Goal: Contribute content: Add original content to the website for others to see

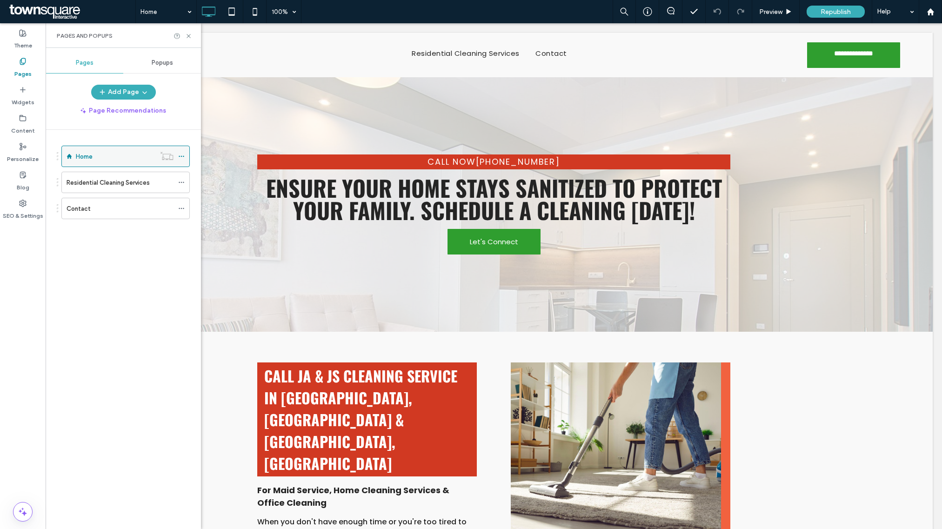
click at [116, 157] on div "Home" at bounding box center [116, 157] width 80 height 10
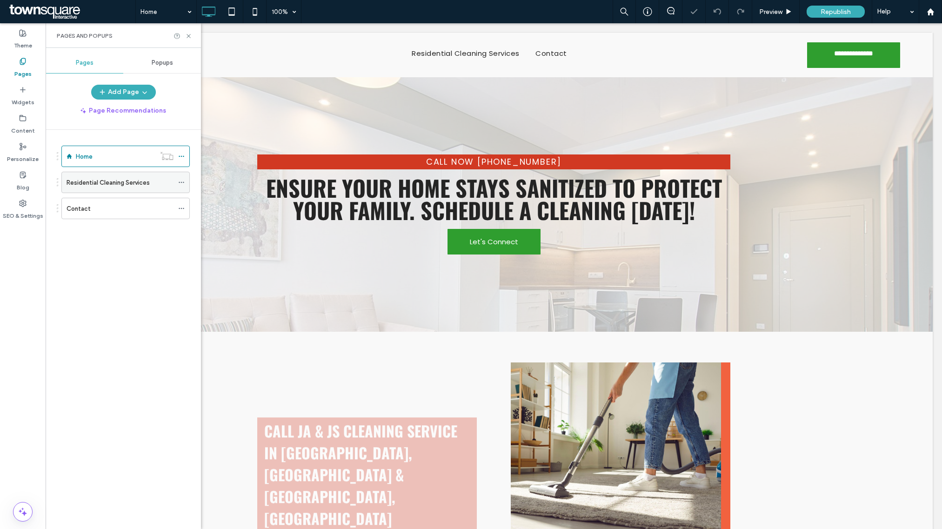
click at [114, 188] on label "Residential Cleaning Services" at bounding box center [108, 182] width 83 height 16
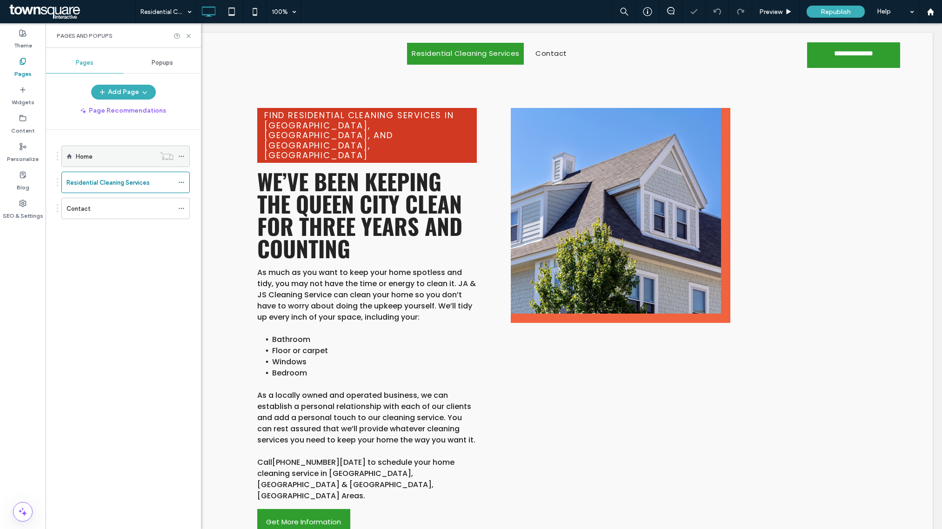
click at [113, 161] on div "Home" at bounding box center [116, 157] width 80 height 10
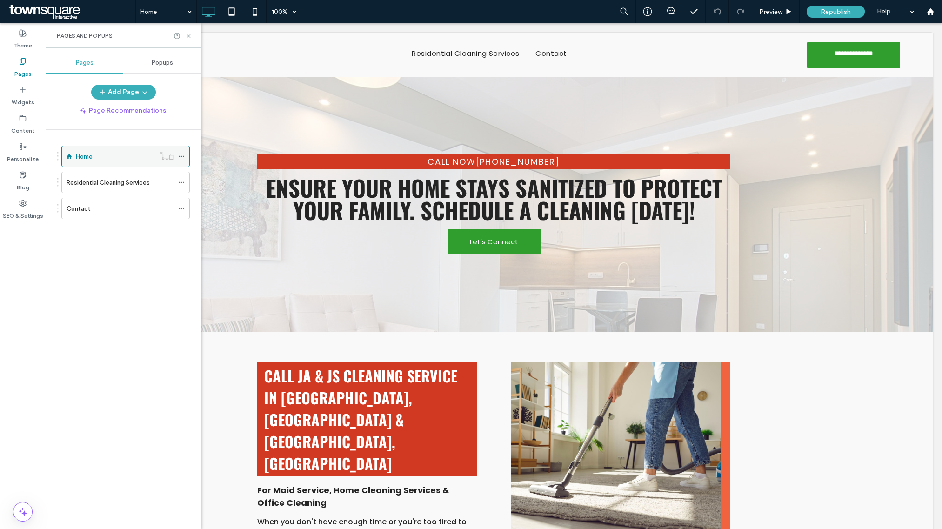
click at [183, 158] on icon at bounding box center [181, 156] width 7 height 7
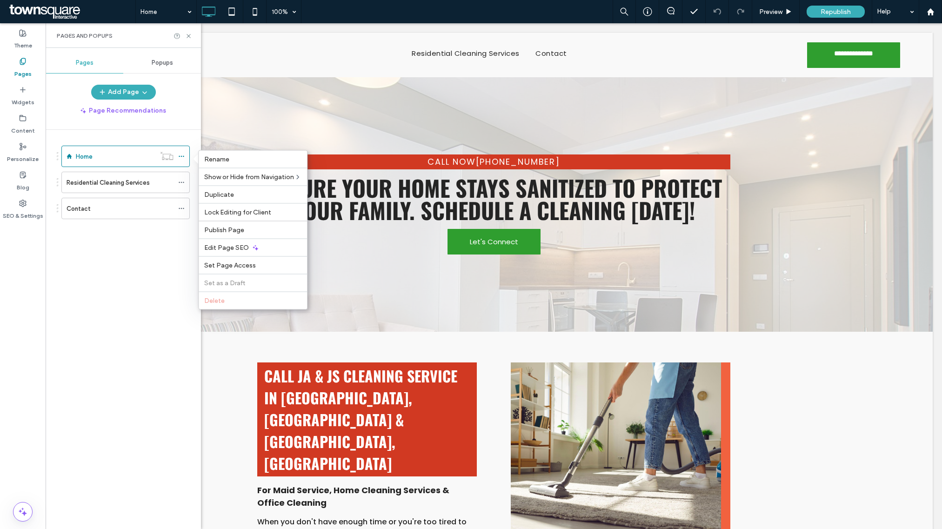
drag, startPoint x: 138, startPoint y: 254, endPoint x: 130, endPoint y: 251, distance: 8.0
click at [137, 254] on div "Home Residential Cleaning Services Contact" at bounding box center [129, 327] width 144 height 395
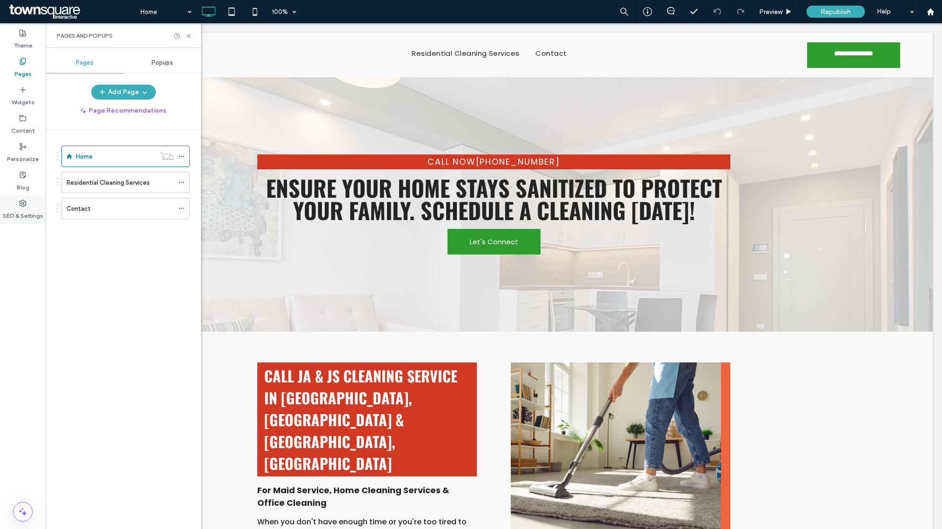
click at [22, 208] on label "SEO & Settings" at bounding box center [23, 213] width 40 height 13
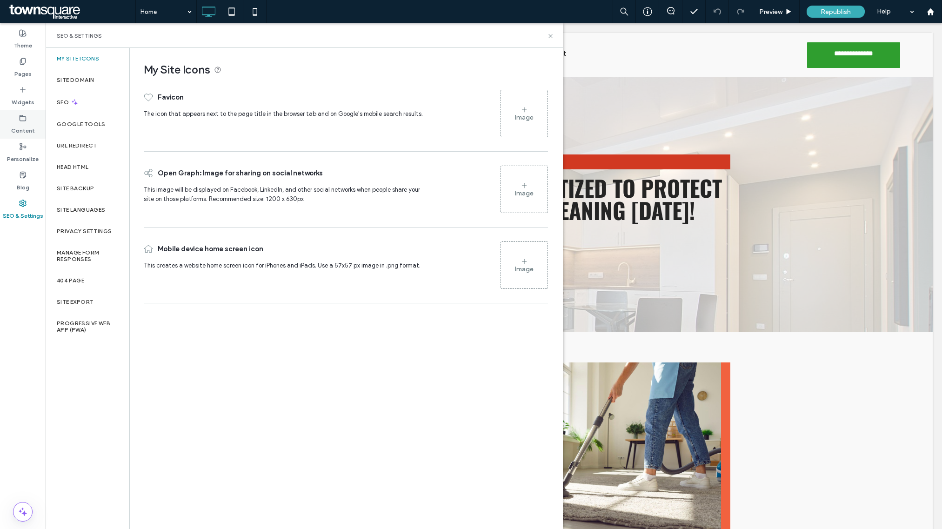
click at [31, 129] on label "Content" at bounding box center [23, 128] width 24 height 13
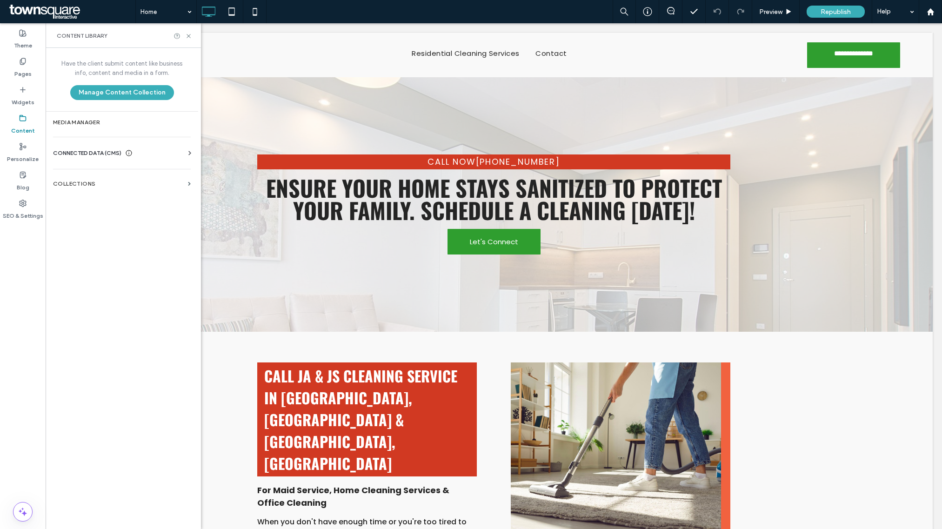
click at [85, 154] on span "CONNECTED DATA (CMS)" at bounding box center [87, 152] width 68 height 9
click at [88, 168] on section "Business Info" at bounding box center [123, 175] width 141 height 21
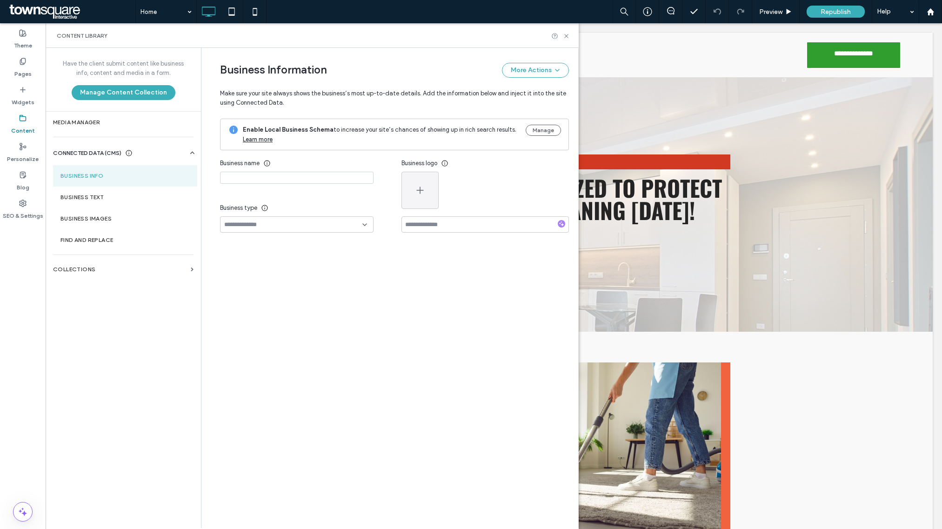
type input "**********"
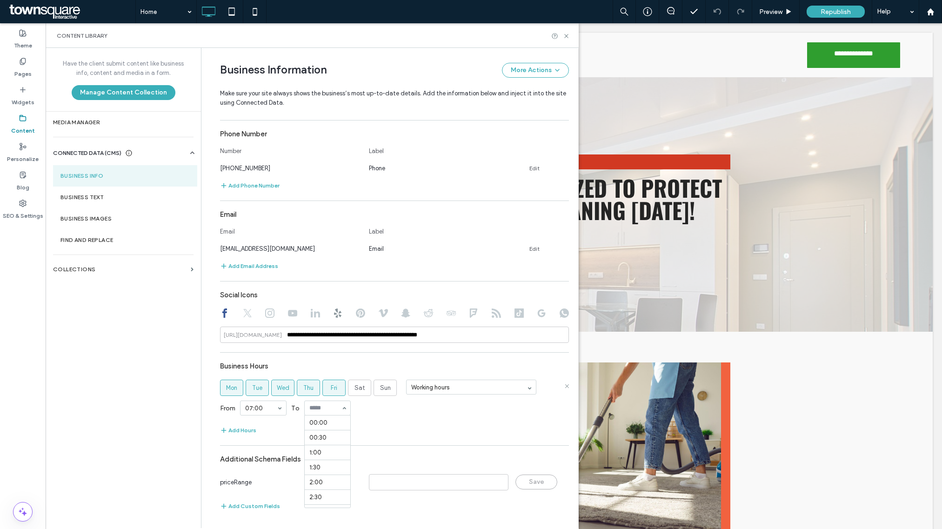
scroll to position [529, 0]
click at [396, 426] on div "Add Hours" at bounding box center [394, 430] width 349 height 11
click at [566, 36] on use at bounding box center [566, 36] width 4 height 4
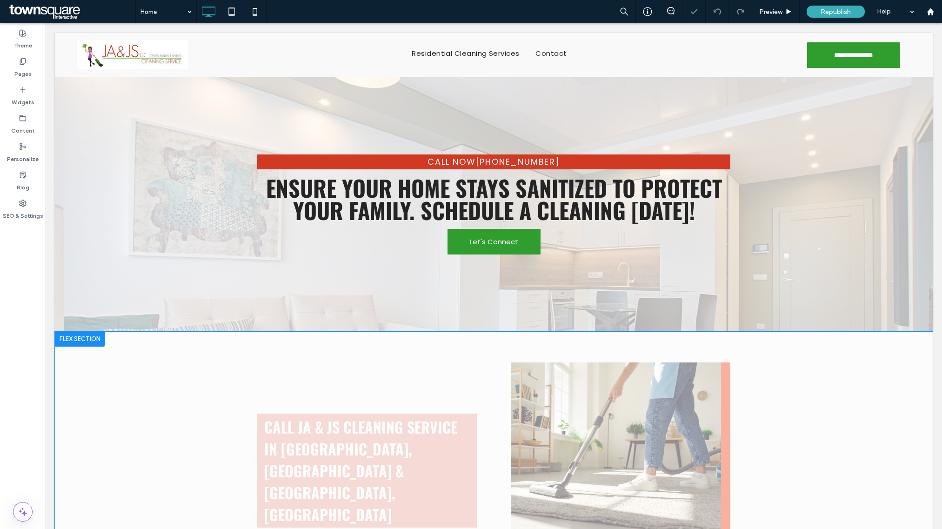
scroll to position [0, 0]
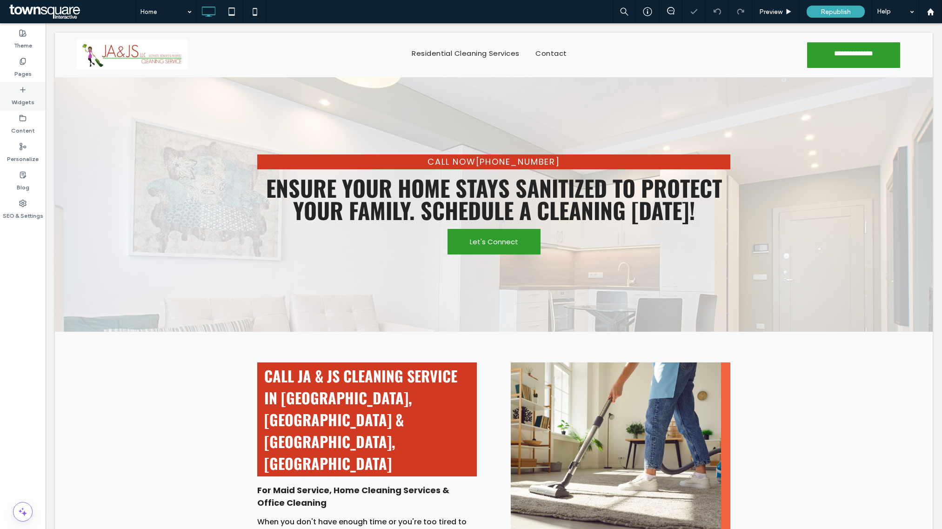
click at [21, 67] on label "Pages" at bounding box center [22, 71] width 17 height 13
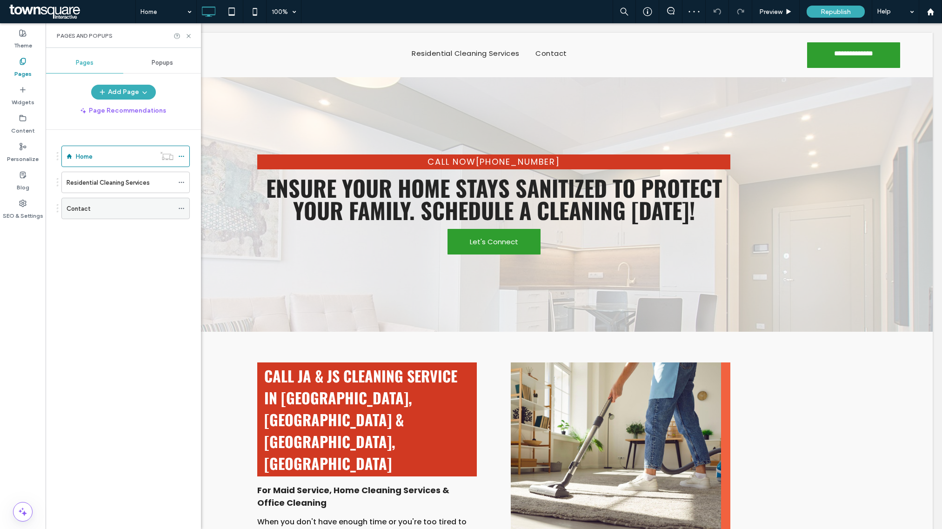
click at [135, 206] on div "Contact" at bounding box center [120, 209] width 107 height 10
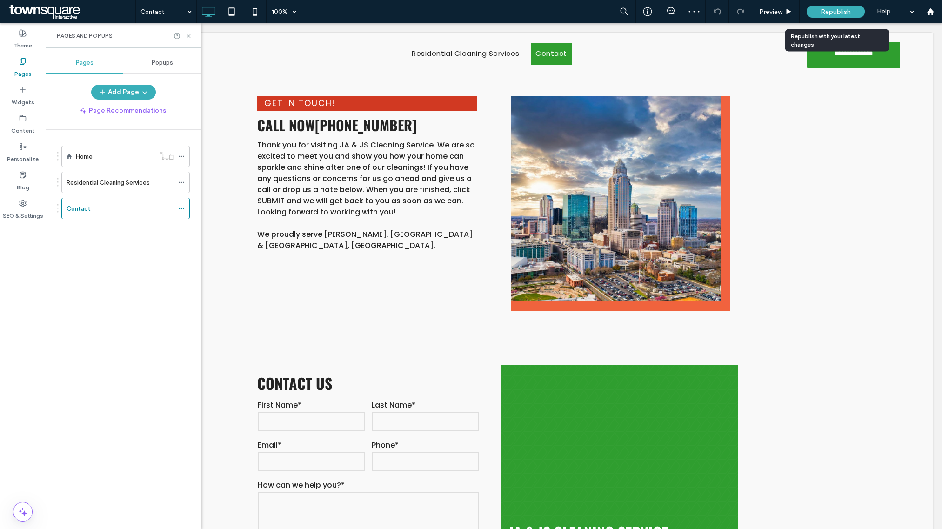
click at [826, 14] on span "Republish" at bounding box center [836, 12] width 30 height 8
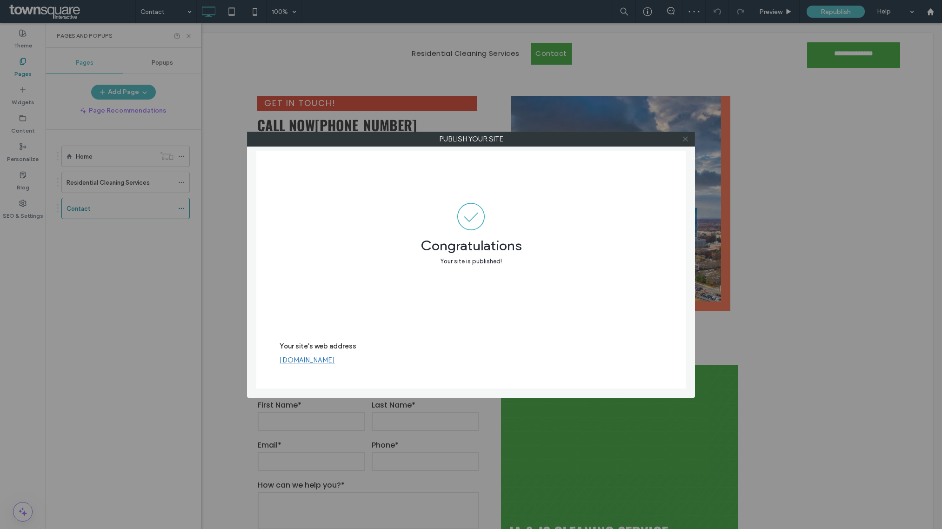
click at [687, 141] on icon at bounding box center [685, 138] width 7 height 7
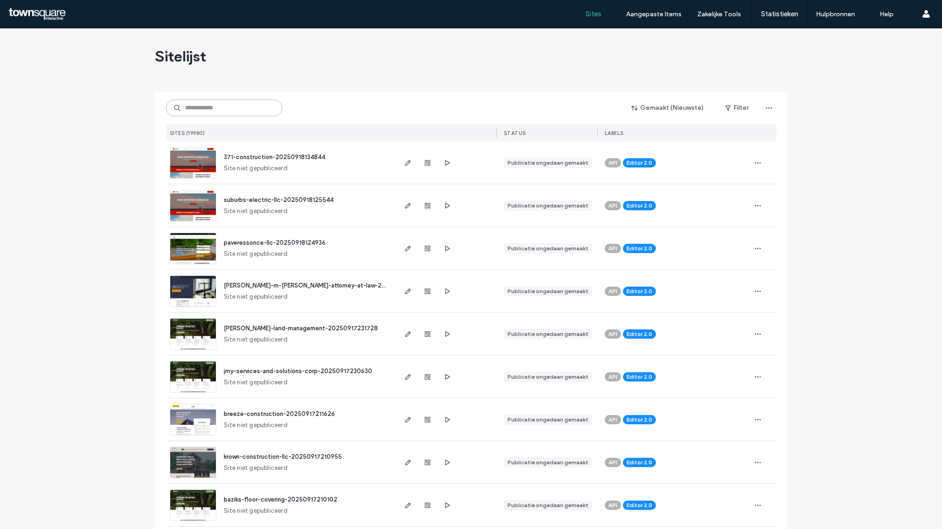
click at [214, 110] on input at bounding box center [224, 108] width 116 height 17
paste input "**********"
type input "**********"
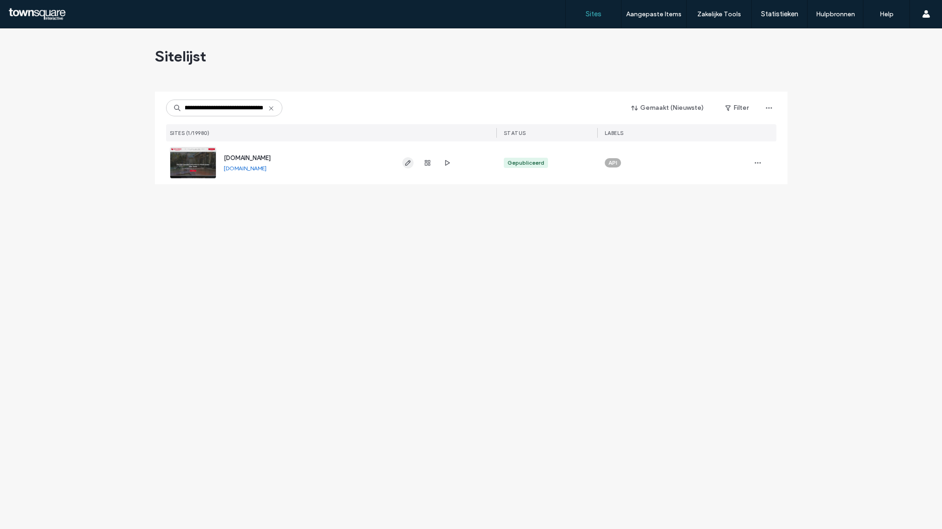
click at [412, 167] on span "button" at bounding box center [407, 162] width 11 height 11
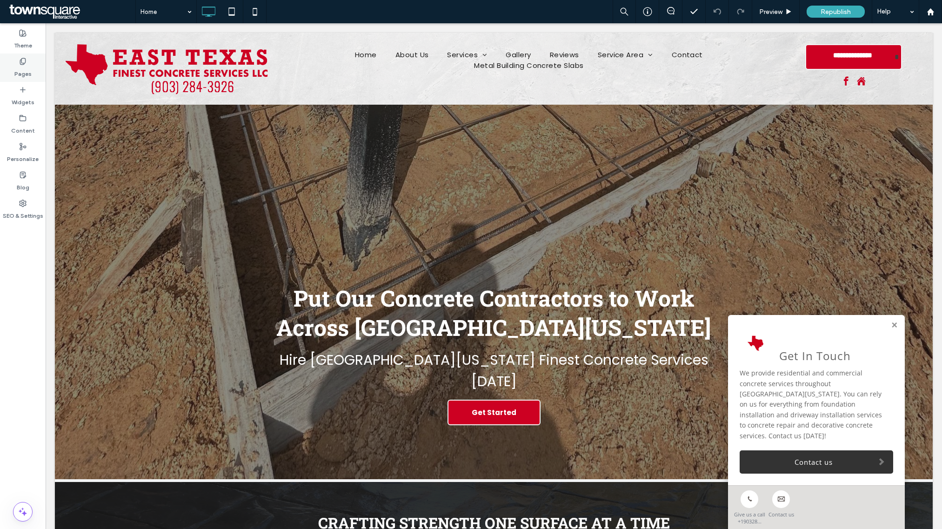
click at [25, 73] on label "Pages" at bounding box center [22, 71] width 17 height 13
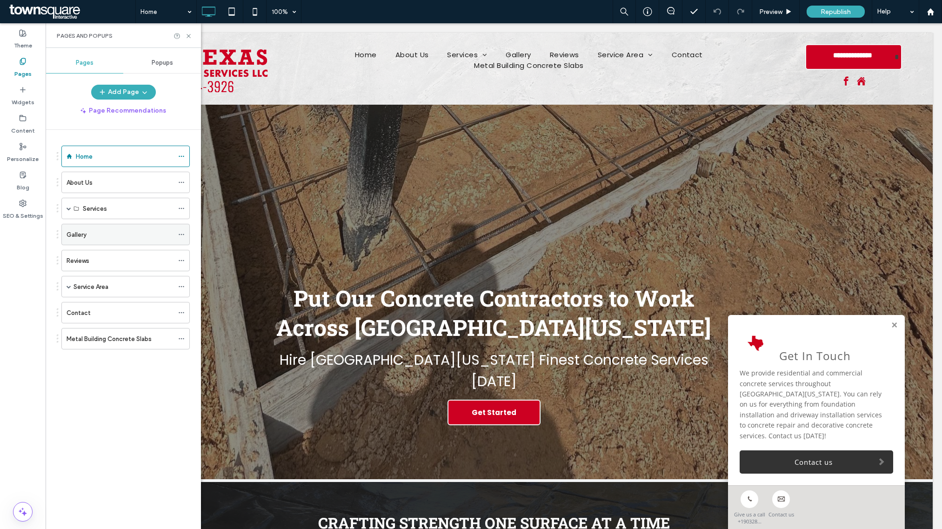
click at [95, 238] on div "Gallery" at bounding box center [120, 235] width 107 height 10
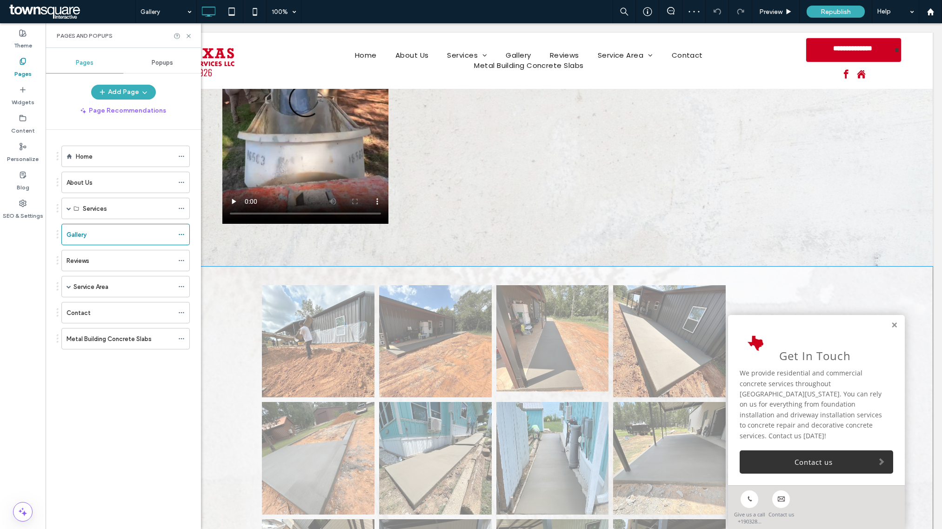
scroll to position [1032, 0]
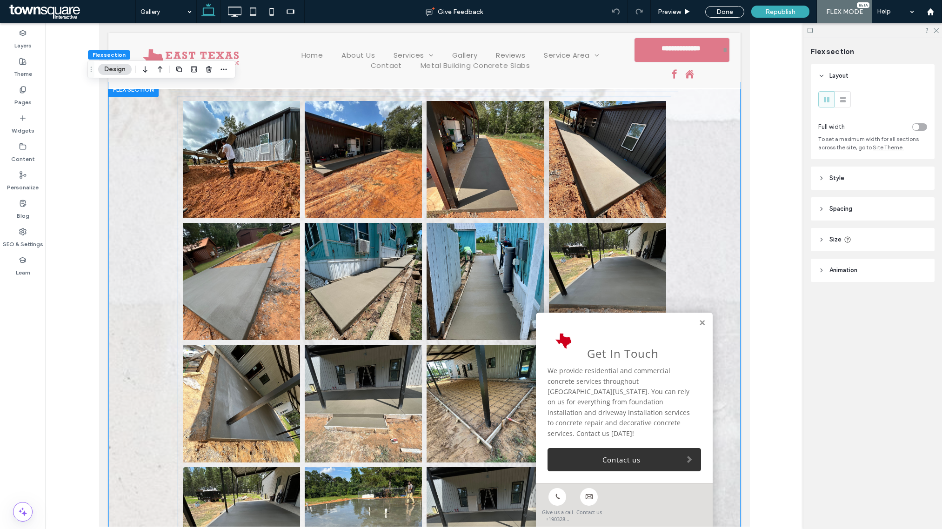
click at [181, 118] on li "Button" at bounding box center [242, 160] width 122 height 122
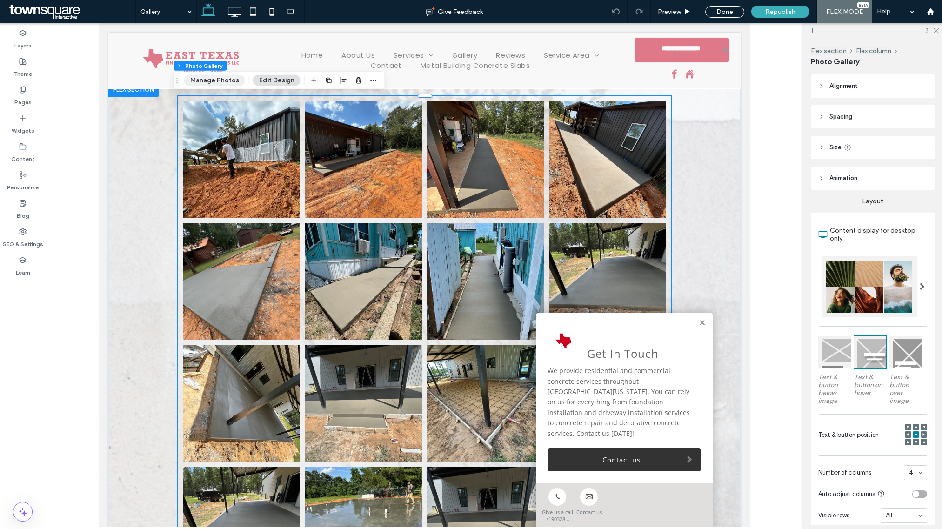
drag, startPoint x: 212, startPoint y: 81, endPoint x: 284, endPoint y: 114, distance: 79.3
click at [212, 81] on button "Manage Photos" at bounding box center [214, 80] width 61 height 11
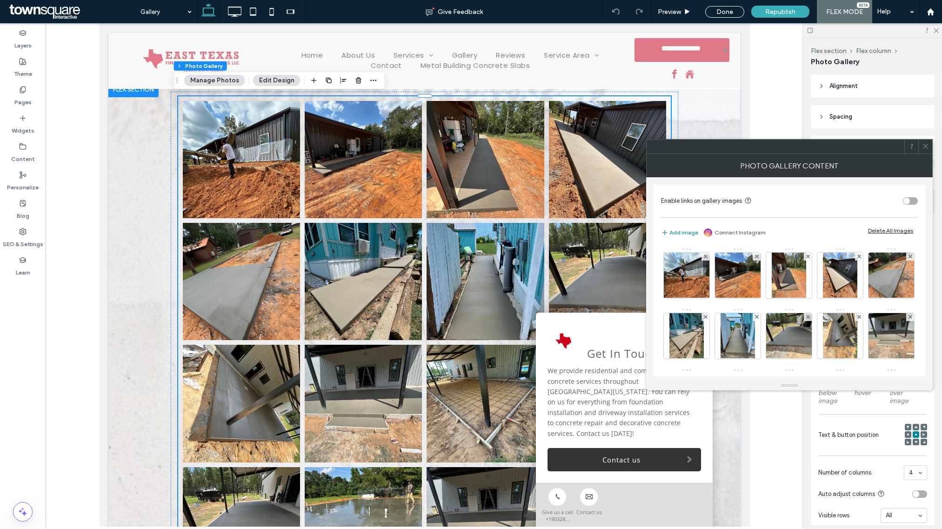
click at [688, 233] on button "Add image" at bounding box center [679, 232] width 37 height 11
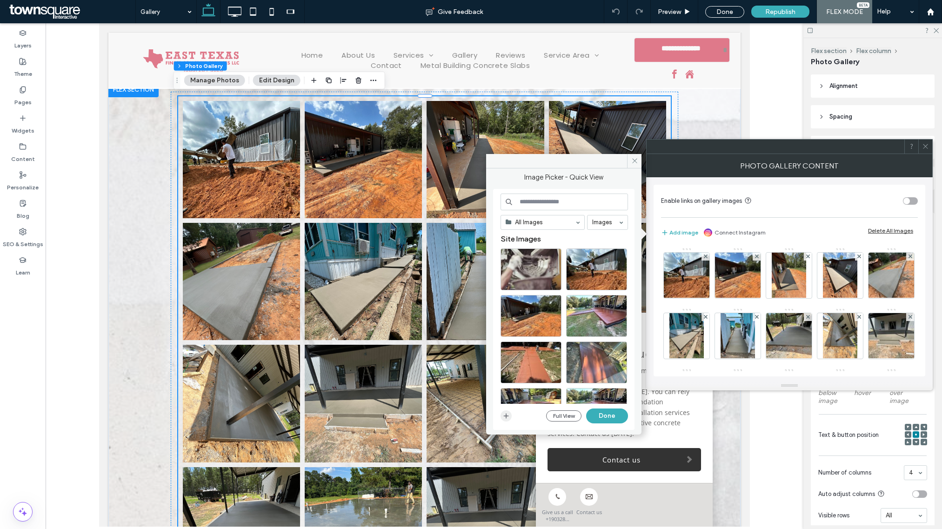
click at [507, 418] on icon "button" at bounding box center [506, 415] width 7 height 7
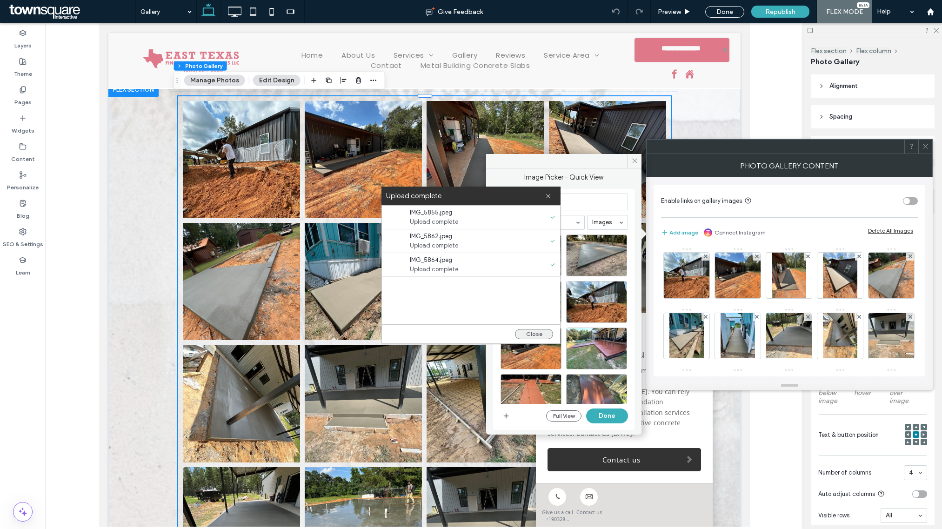
click at [540, 334] on button "Close" at bounding box center [534, 334] width 38 height 10
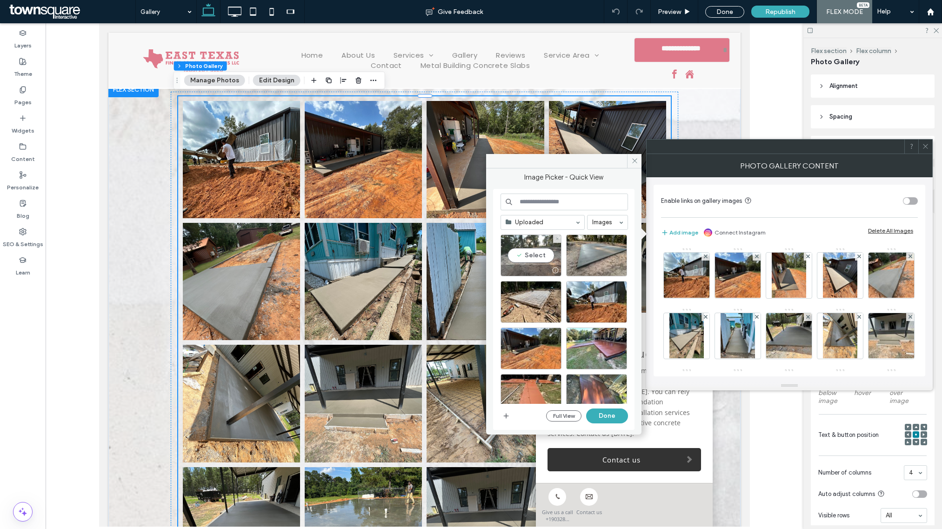
click at [538, 256] on div "Select" at bounding box center [531, 256] width 61 height 42
click at [582, 261] on div "Select" at bounding box center [596, 256] width 61 height 42
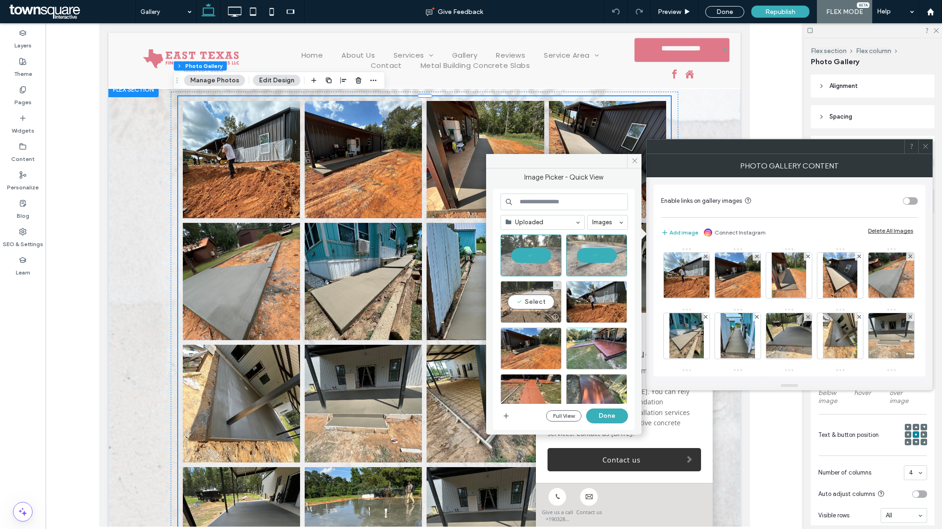
click at [524, 301] on div "Select" at bounding box center [531, 302] width 61 height 42
click at [615, 416] on button "Done" at bounding box center [607, 416] width 42 height 15
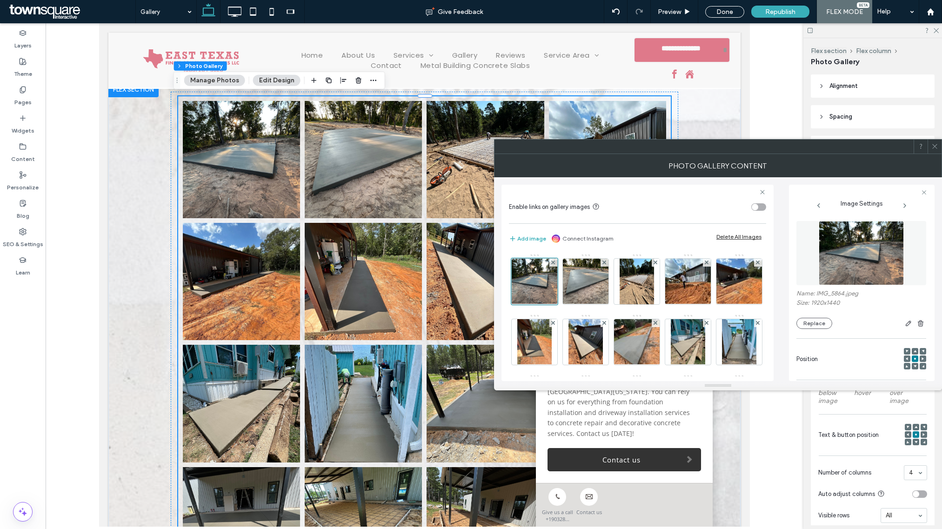
click at [934, 145] on use at bounding box center [934, 146] width 5 height 5
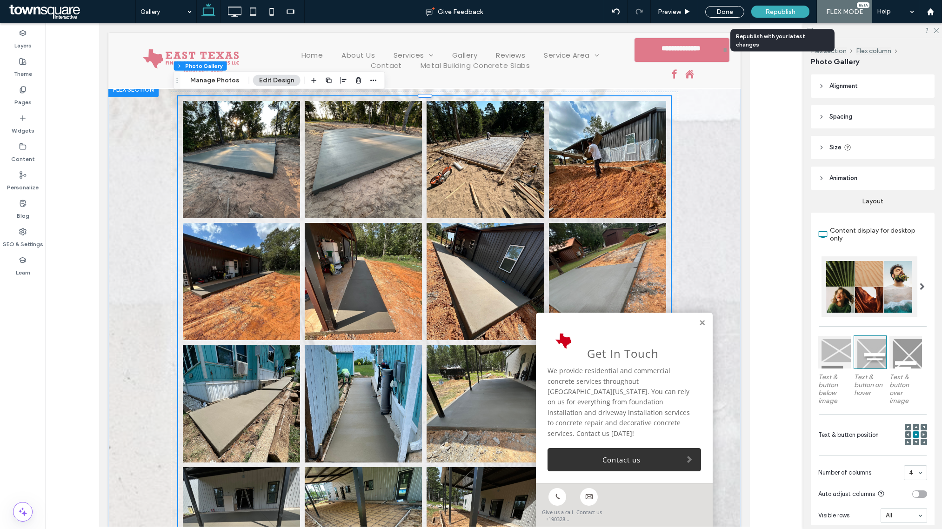
click at [771, 8] on span "Republish" at bounding box center [780, 12] width 30 height 8
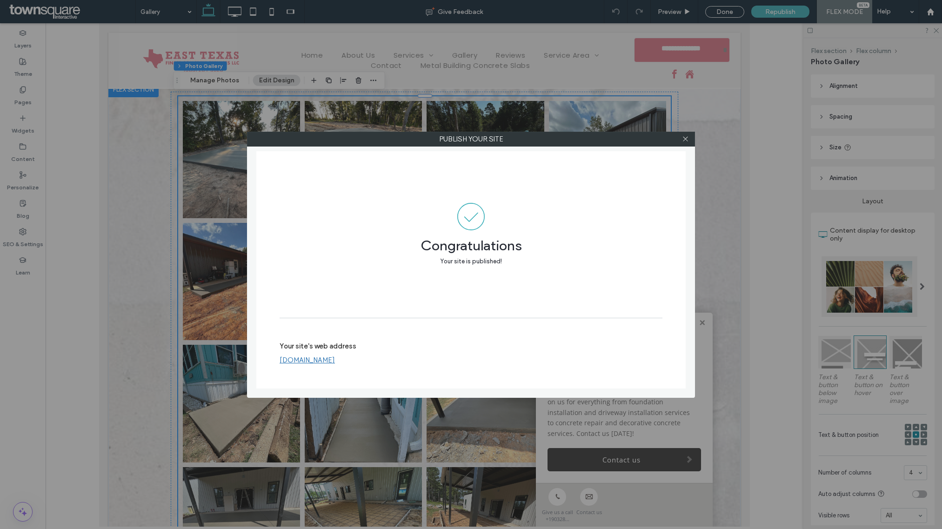
drag, startPoint x: 359, startPoint y: 361, endPoint x: 371, endPoint y: 361, distance: 12.1
click at [335, 361] on link "www.etxfinestconcreteservices.com" at bounding box center [307, 360] width 55 height 8
